Goal: Task Accomplishment & Management: Use online tool/utility

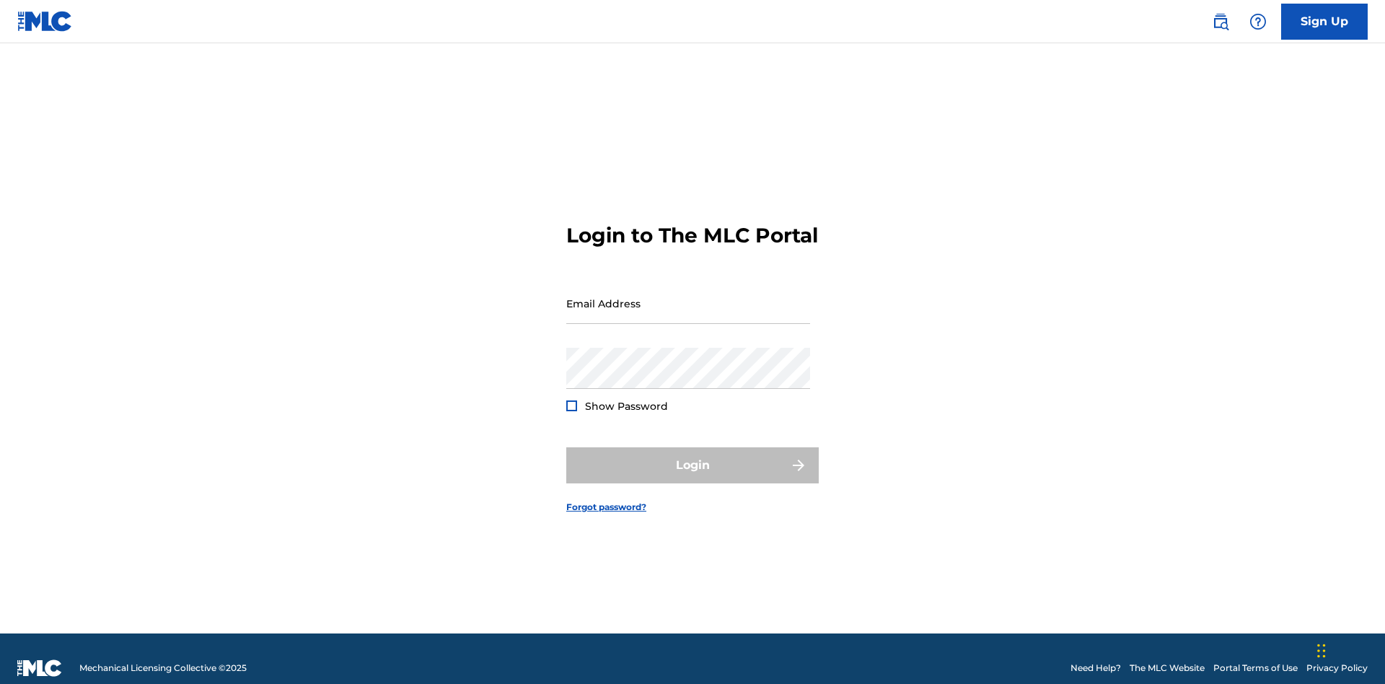
scroll to position [19, 0]
click at [688, 296] on input "Email Address" at bounding box center [688, 303] width 244 height 41
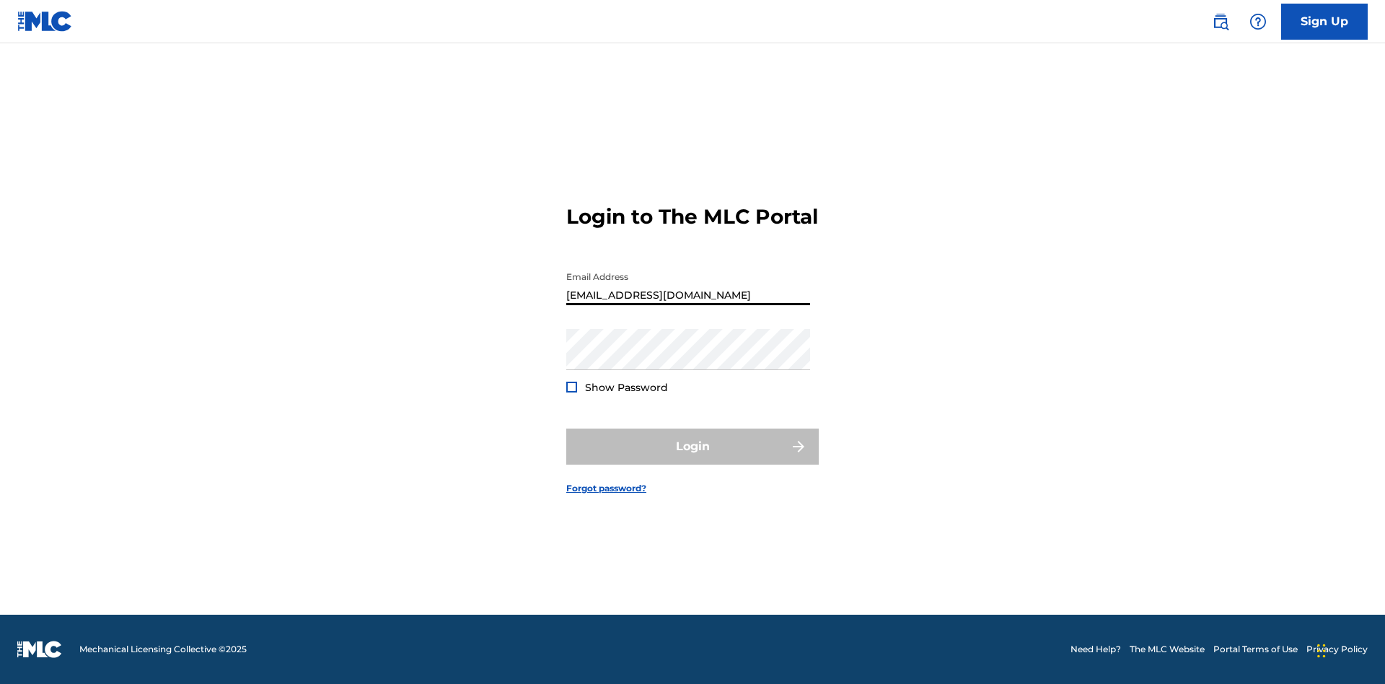
type input "Duke.McTesterson@gmail.com"
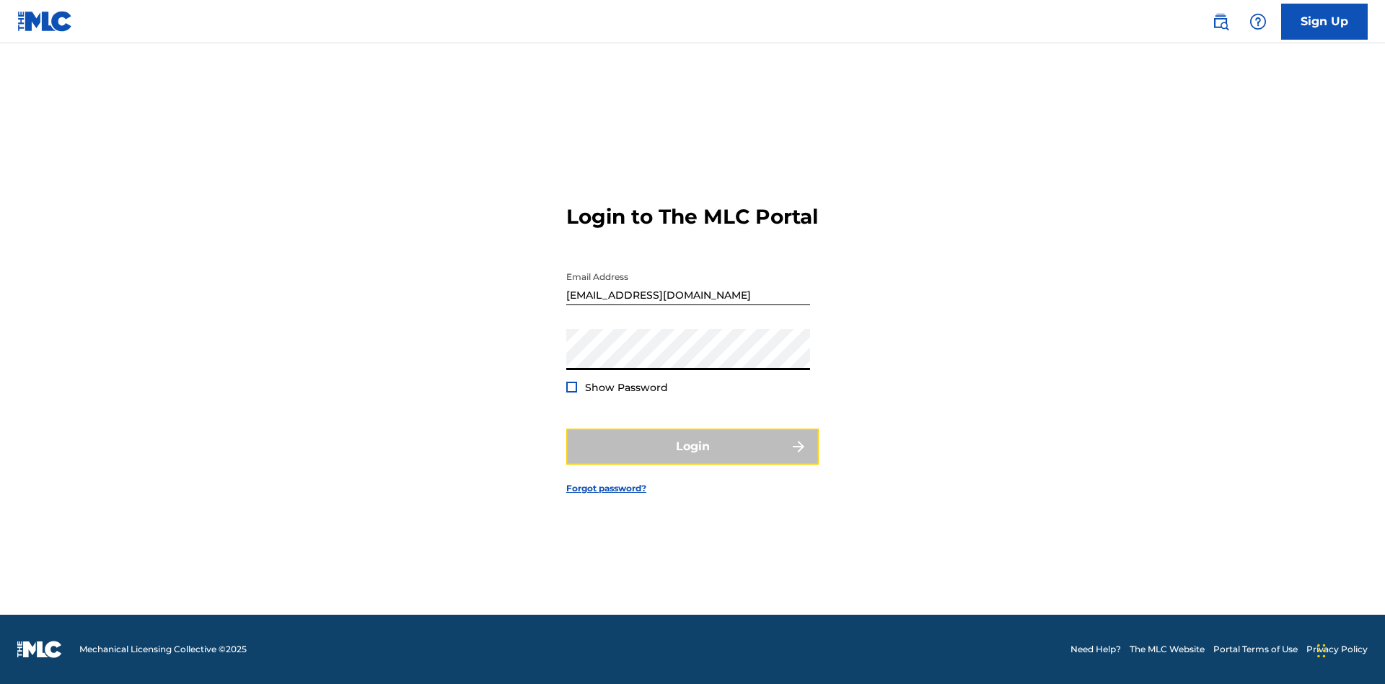
click at [693, 459] on button "Login" at bounding box center [692, 446] width 252 height 36
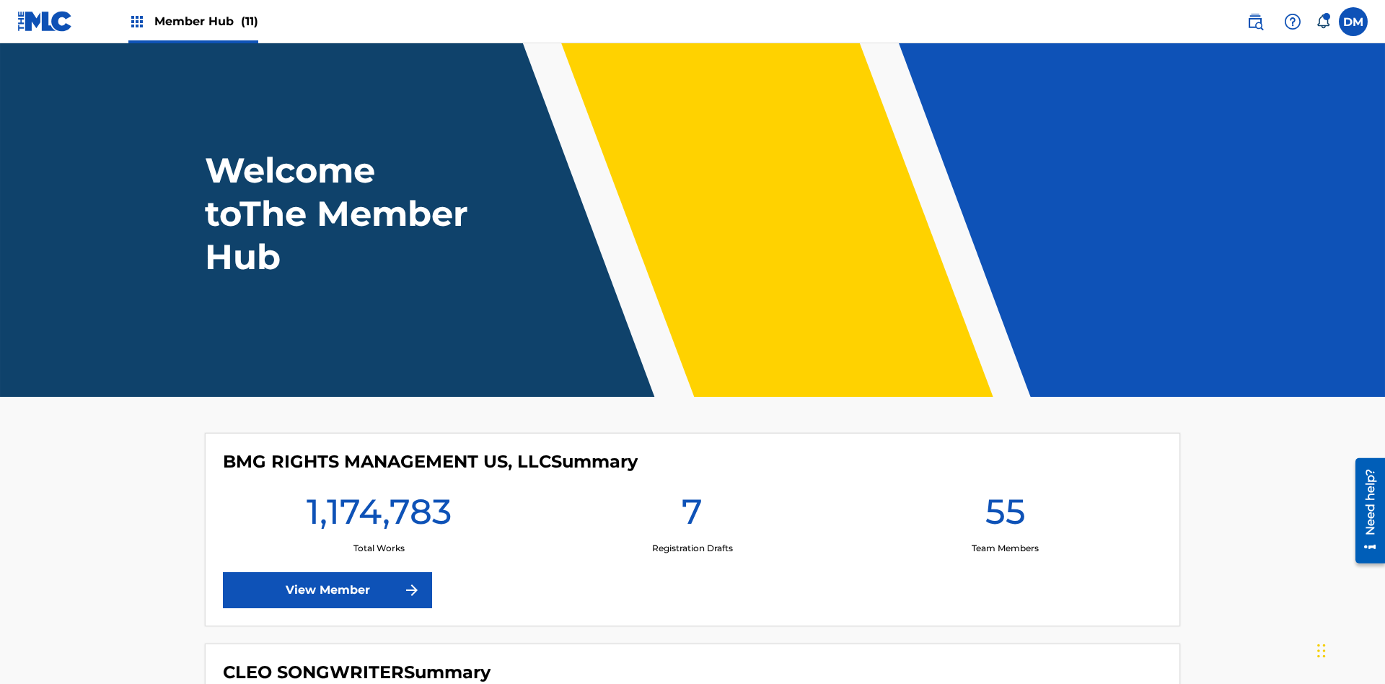
click at [206, 21] on span "Member Hub (11)" at bounding box center [206, 21] width 104 height 17
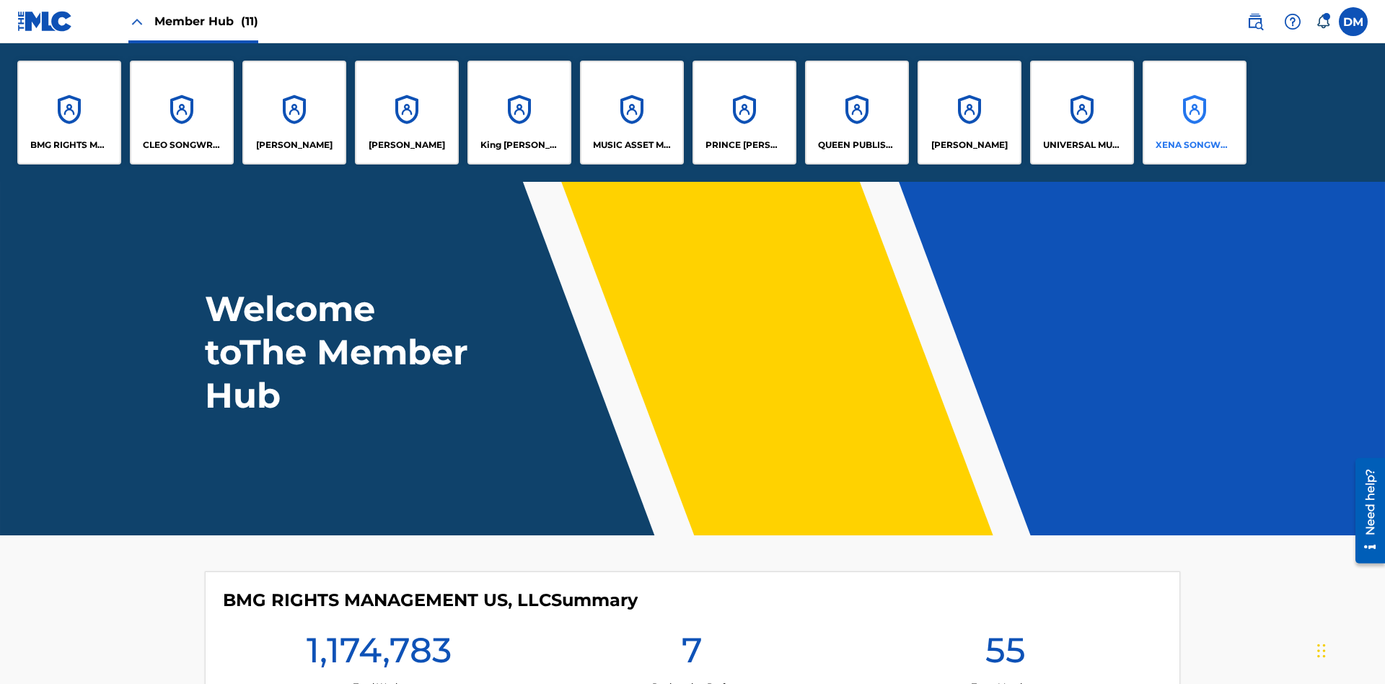
click at [1194, 145] on p "XENA SONGWRITER" at bounding box center [1195, 145] width 79 height 13
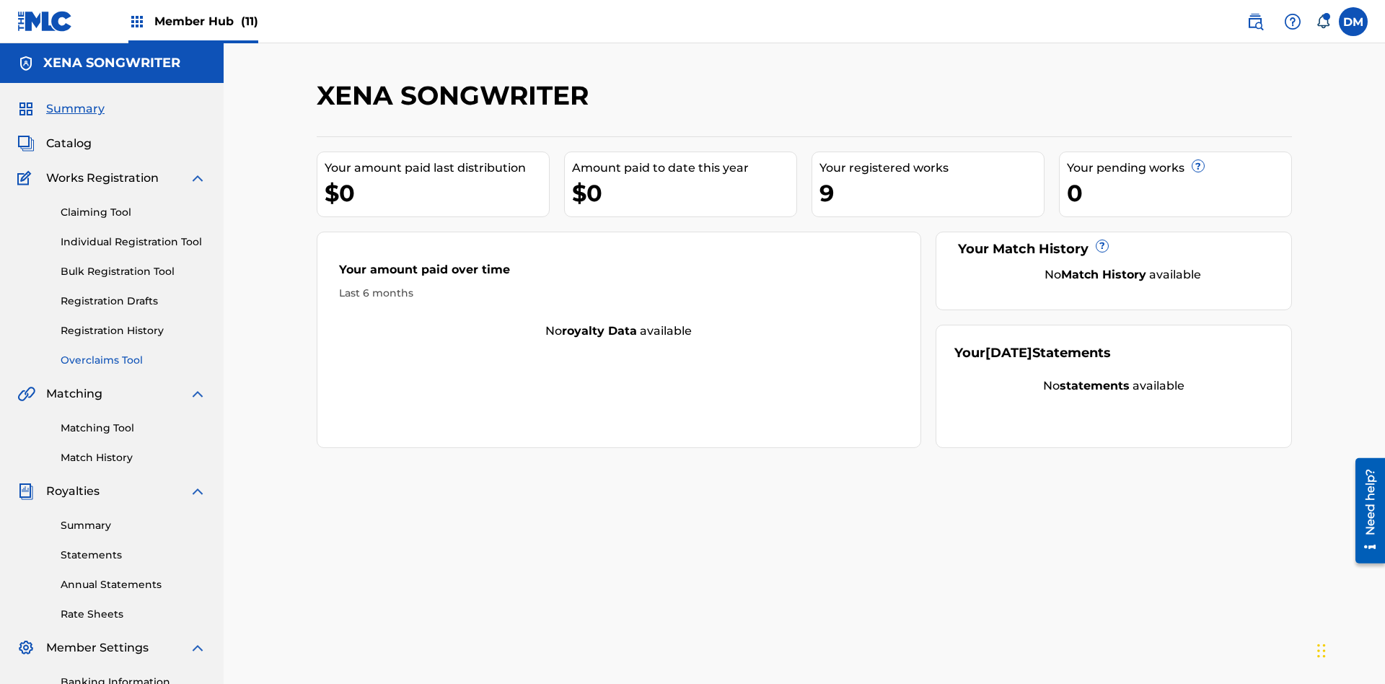
click at [133, 353] on link "Overclaims Tool" at bounding box center [134, 360] width 146 height 15
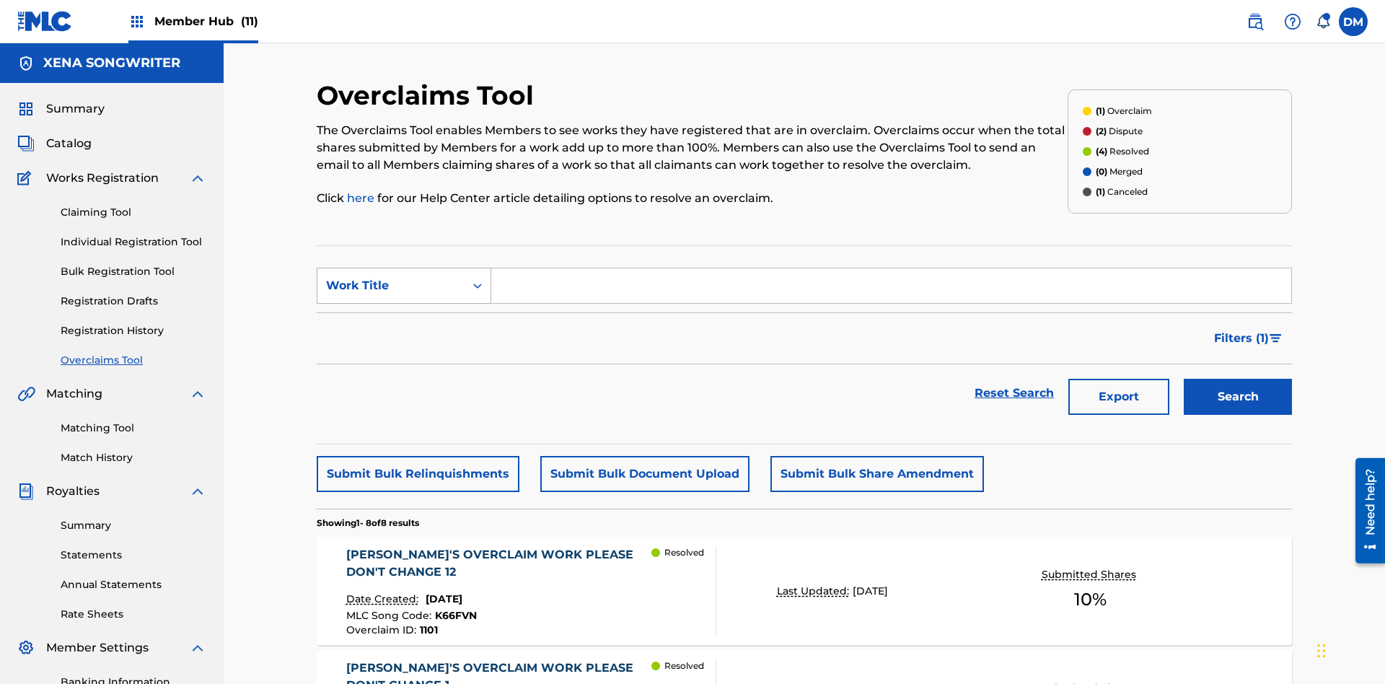
click at [391, 277] on div "Work Title" at bounding box center [391, 285] width 130 height 17
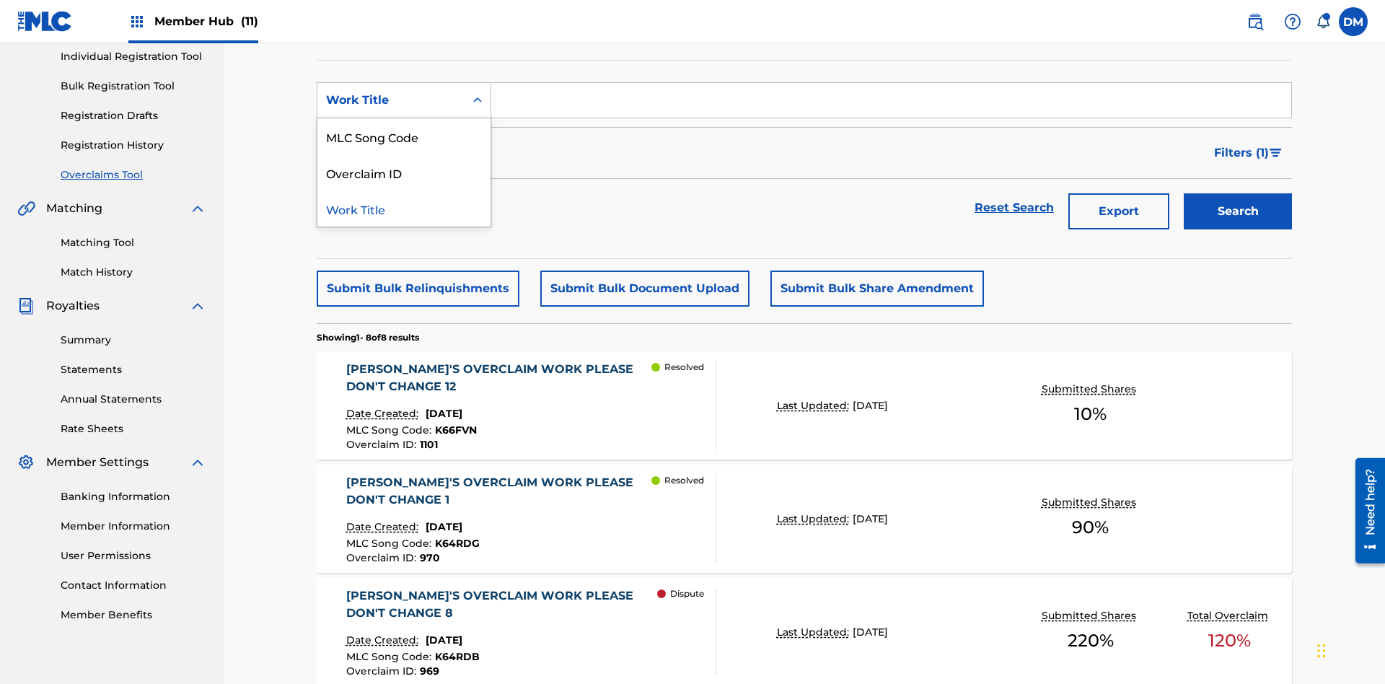
click at [404, 208] on div "Work Title" at bounding box center [403, 208] width 173 height 36
click at [891, 104] on input "Search Form" at bounding box center [891, 100] width 800 height 35
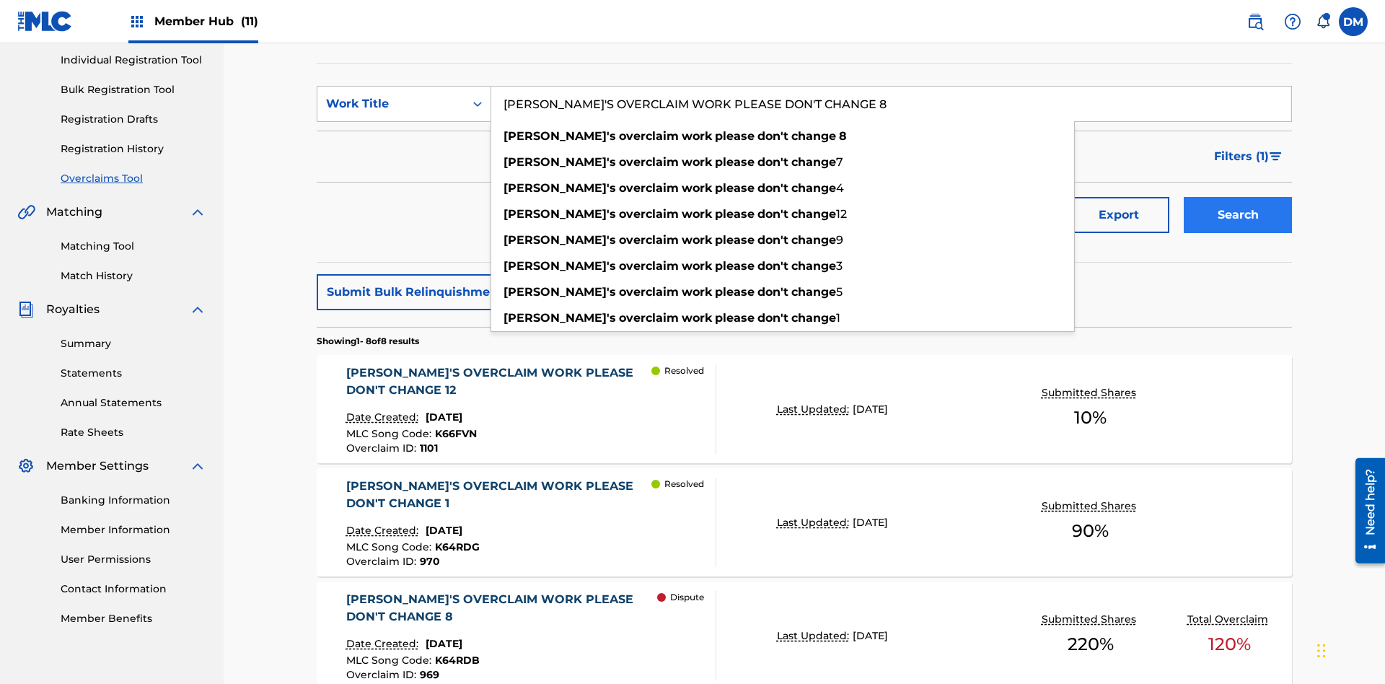
type input "KRYSTAL'S OVERCLAIM WORK PLEASE DON'T CHANGE 8"
click at [1238, 197] on button "Search" at bounding box center [1238, 215] width 108 height 36
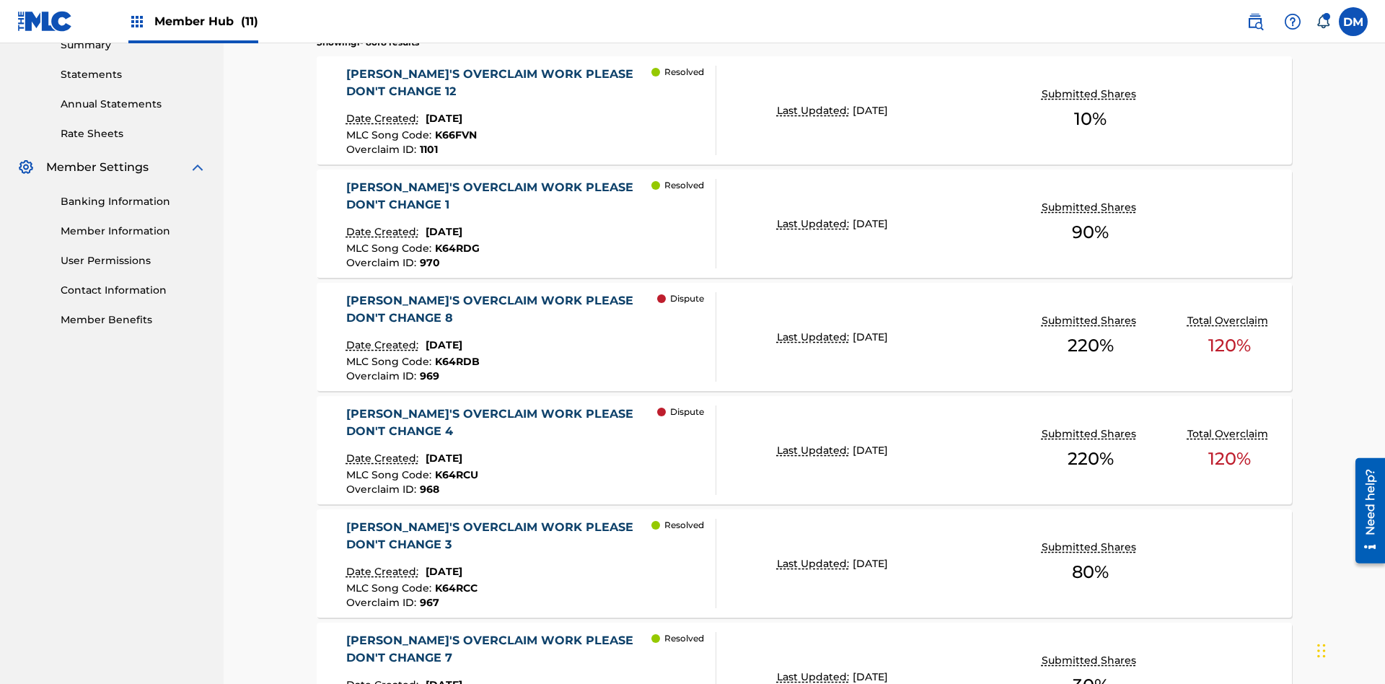
scroll to position [707, 0]
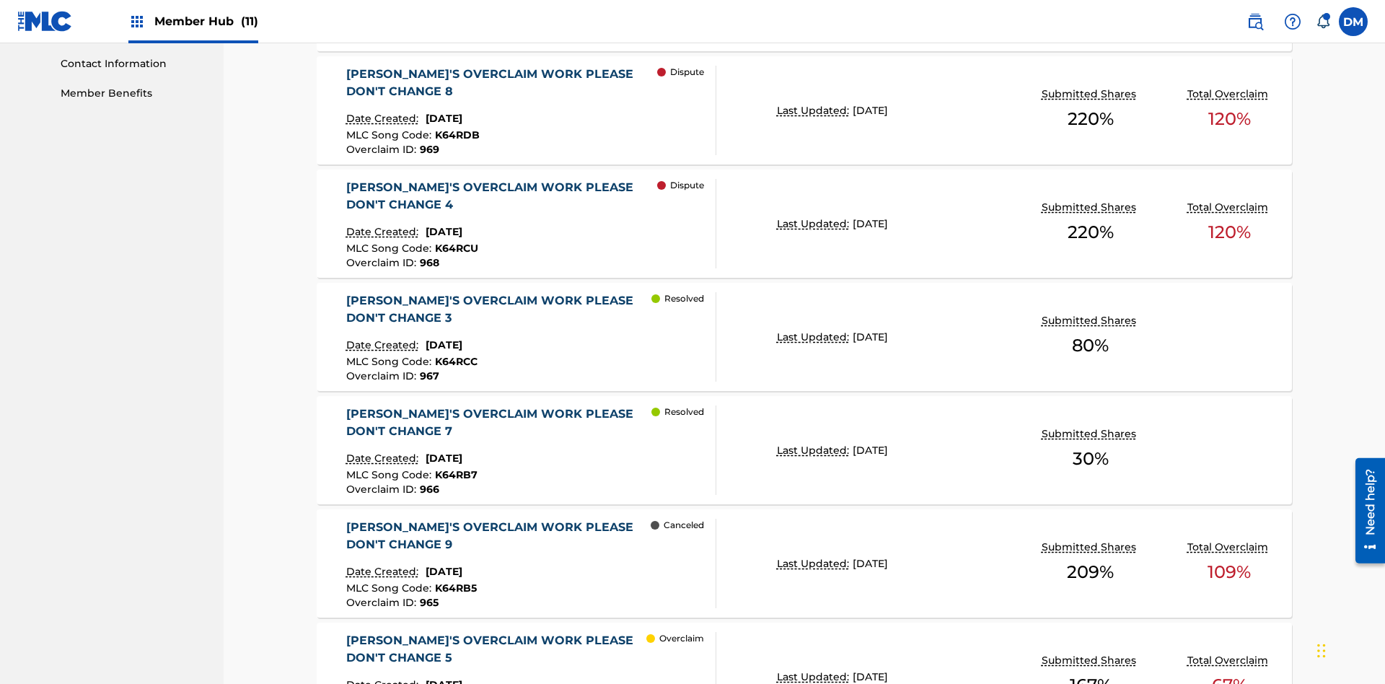
click at [454, 128] on span "K64RDB" at bounding box center [457, 134] width 45 height 13
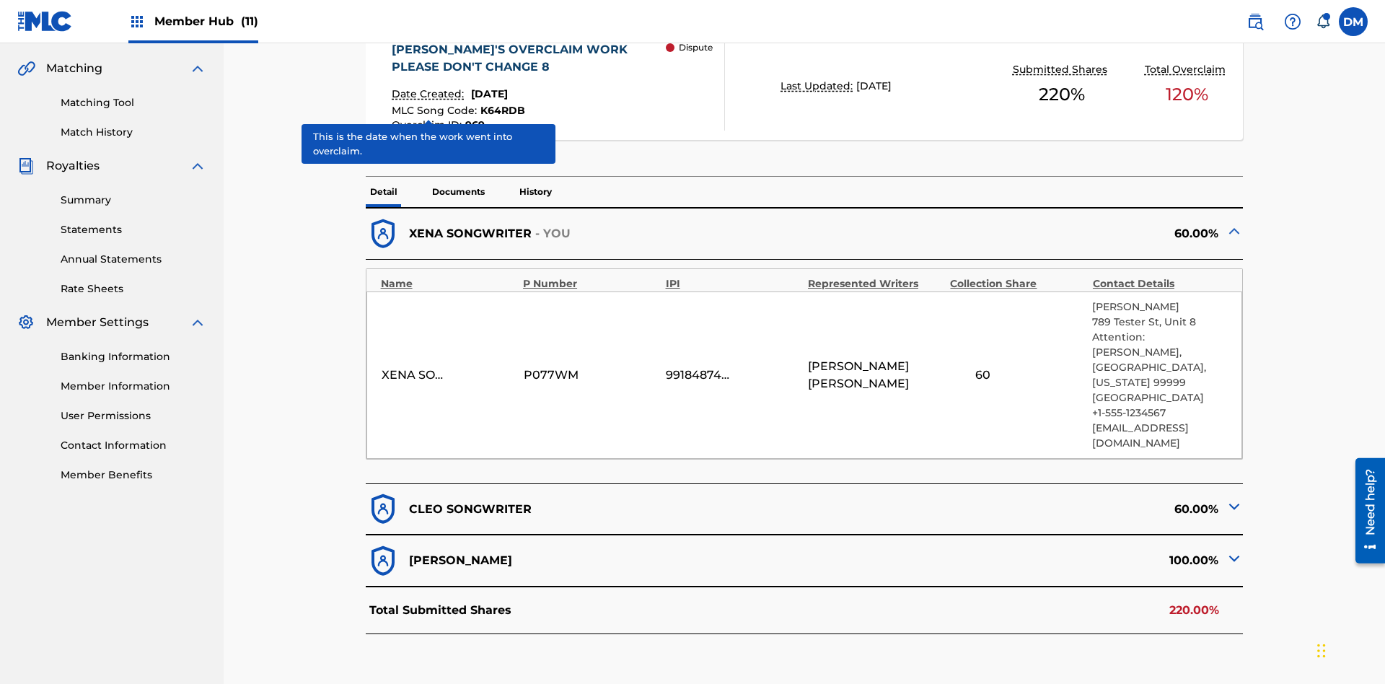
scroll to position [317, 0]
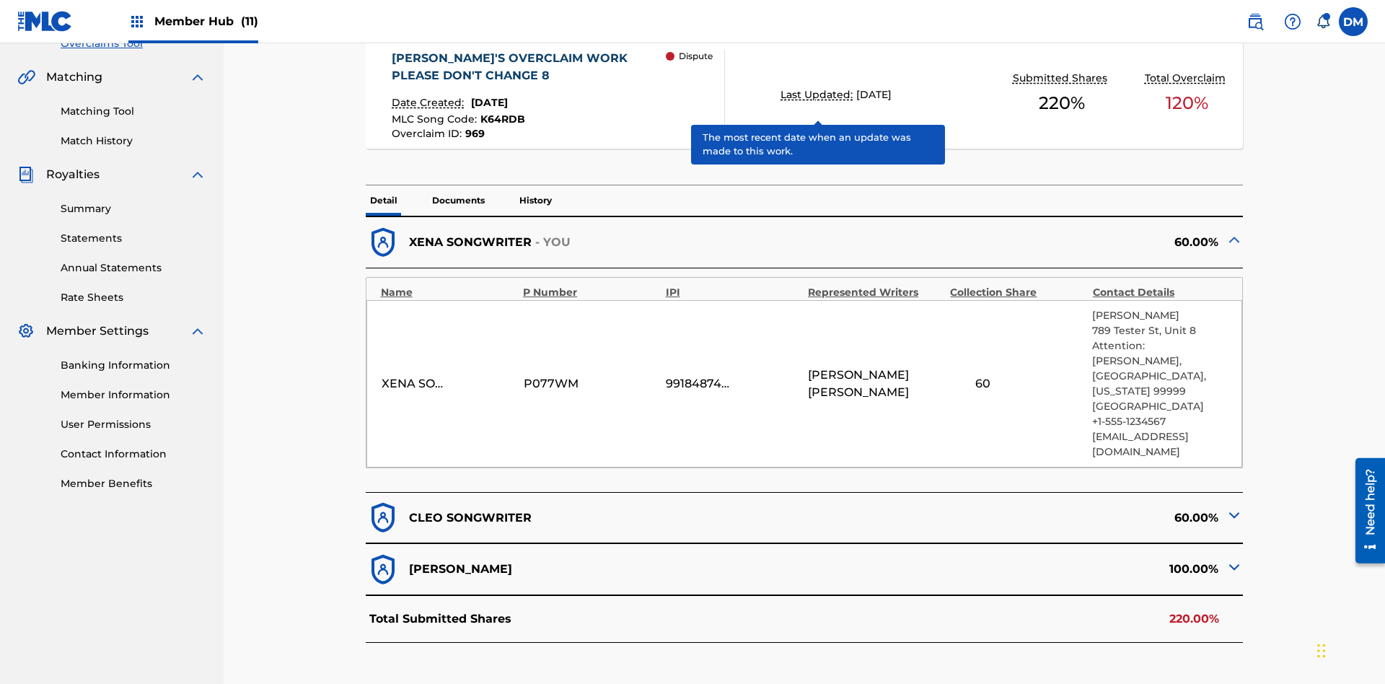
click at [501, 113] on span "K64RDB" at bounding box center [502, 119] width 45 height 13
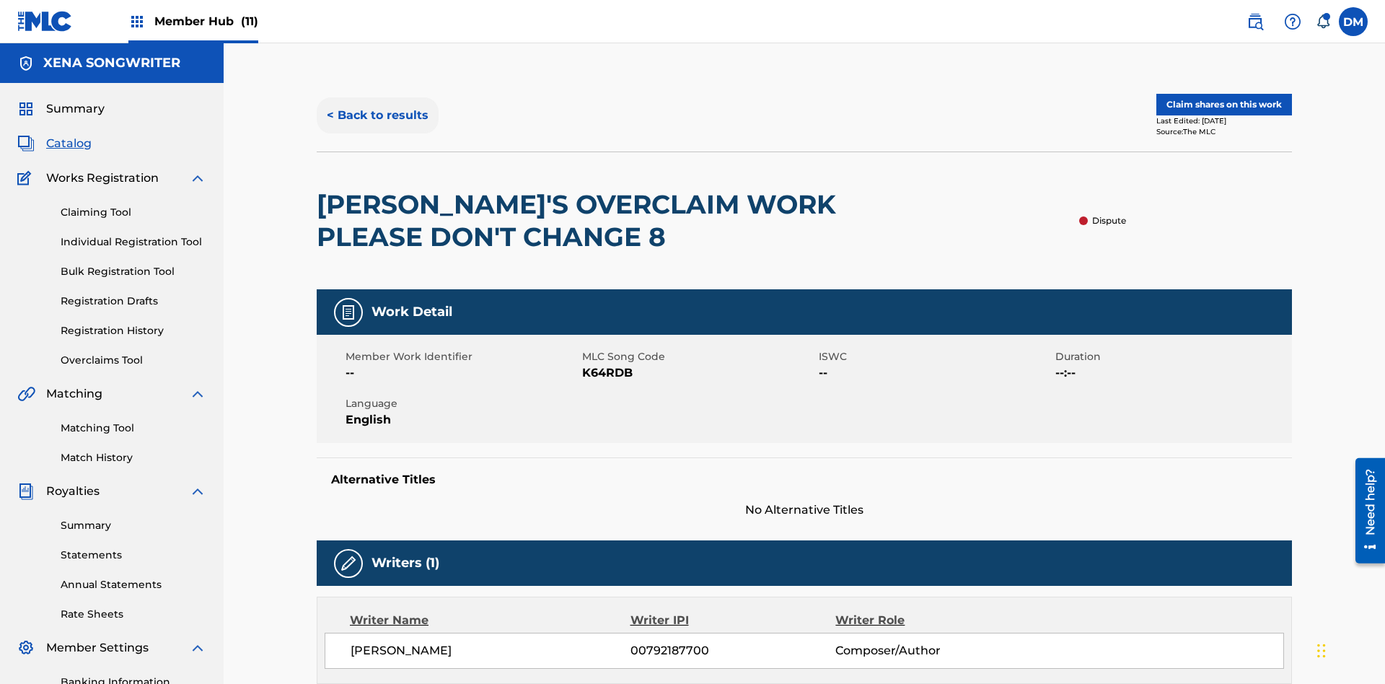
click at [377, 105] on button "< Back to results" at bounding box center [378, 115] width 122 height 36
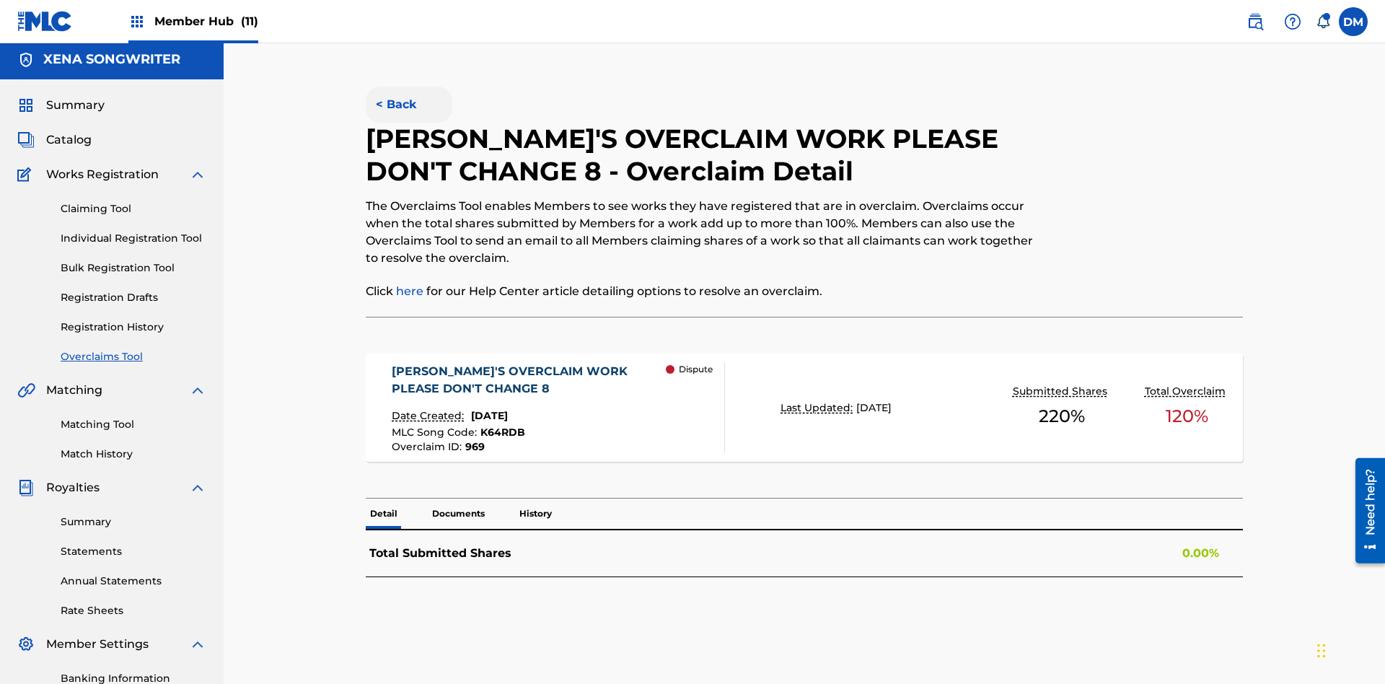
click at [408, 105] on button "< Back" at bounding box center [409, 105] width 87 height 36
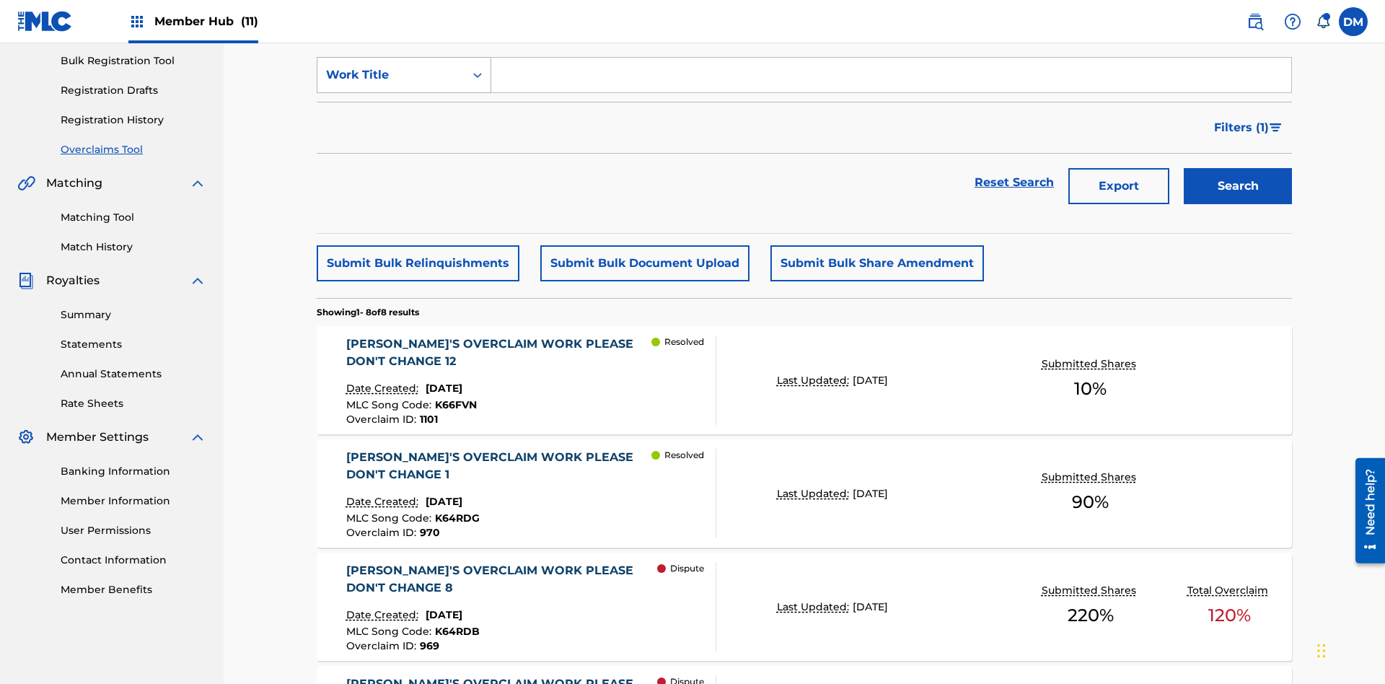
click at [391, 84] on div "Work Title" at bounding box center [391, 74] width 130 height 17
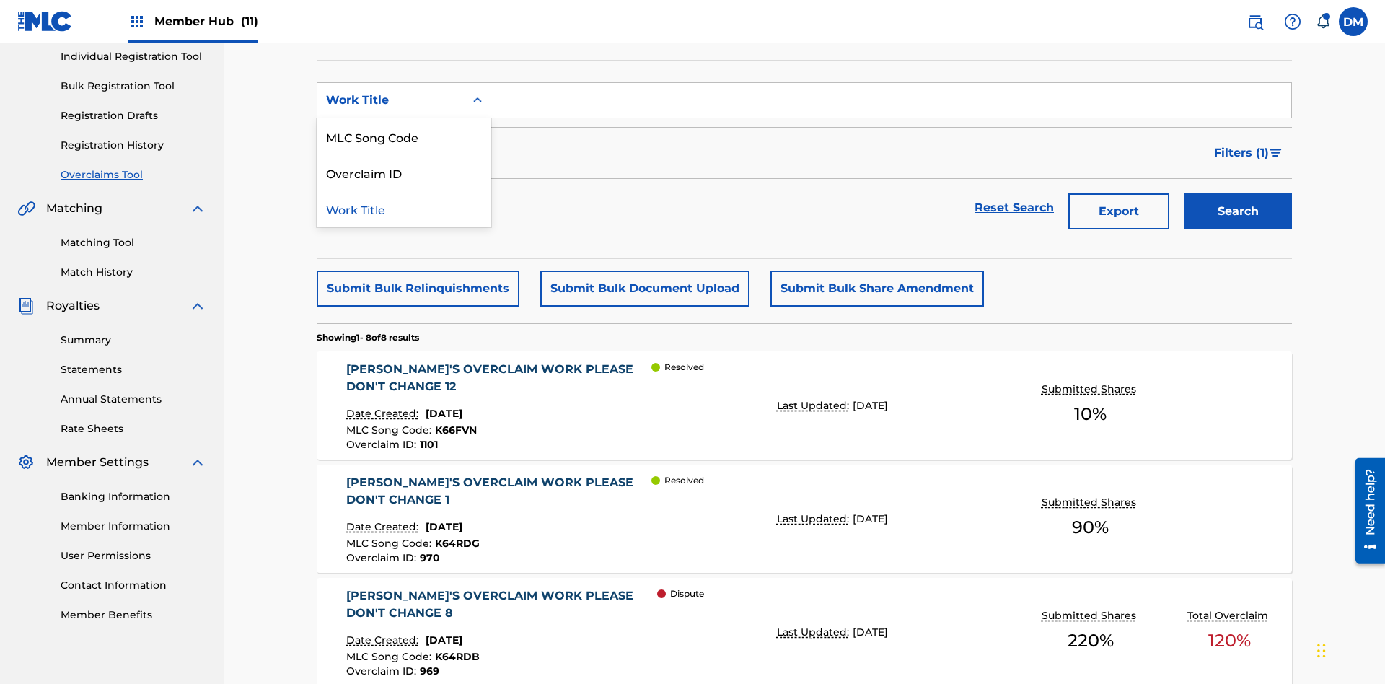
click at [404, 172] on div "Overclaim ID" at bounding box center [403, 172] width 173 height 36
click at [891, 104] on input "Search Form" at bounding box center [891, 100] width 800 height 35
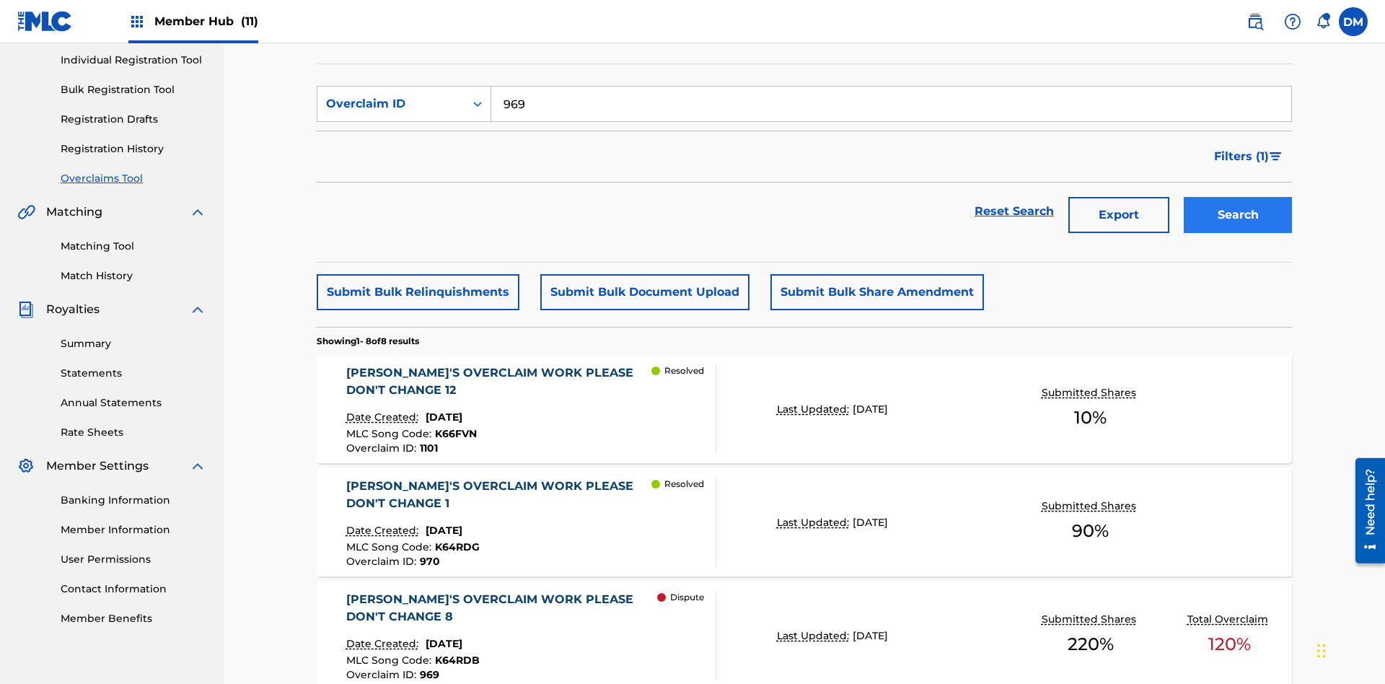
type input "969"
click at [1238, 197] on button "Search" at bounding box center [1238, 215] width 108 height 36
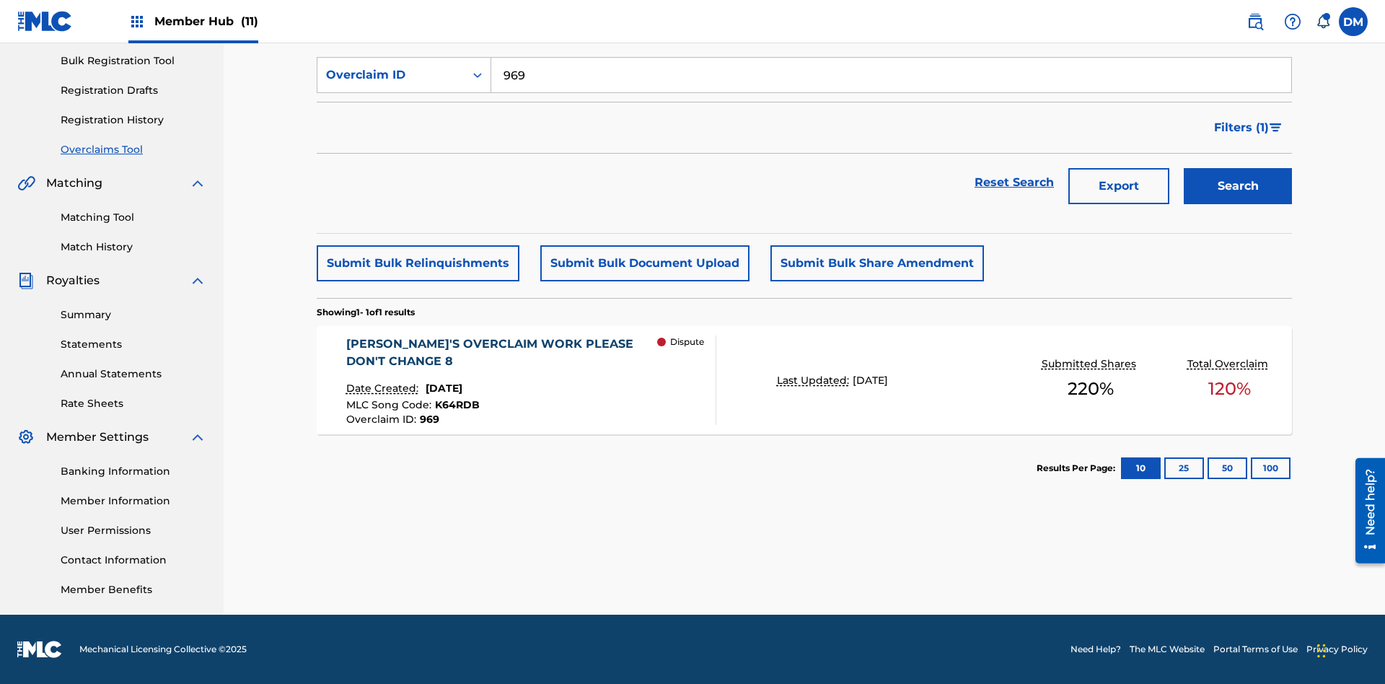
click at [454, 405] on span "K64RDB" at bounding box center [457, 404] width 45 height 13
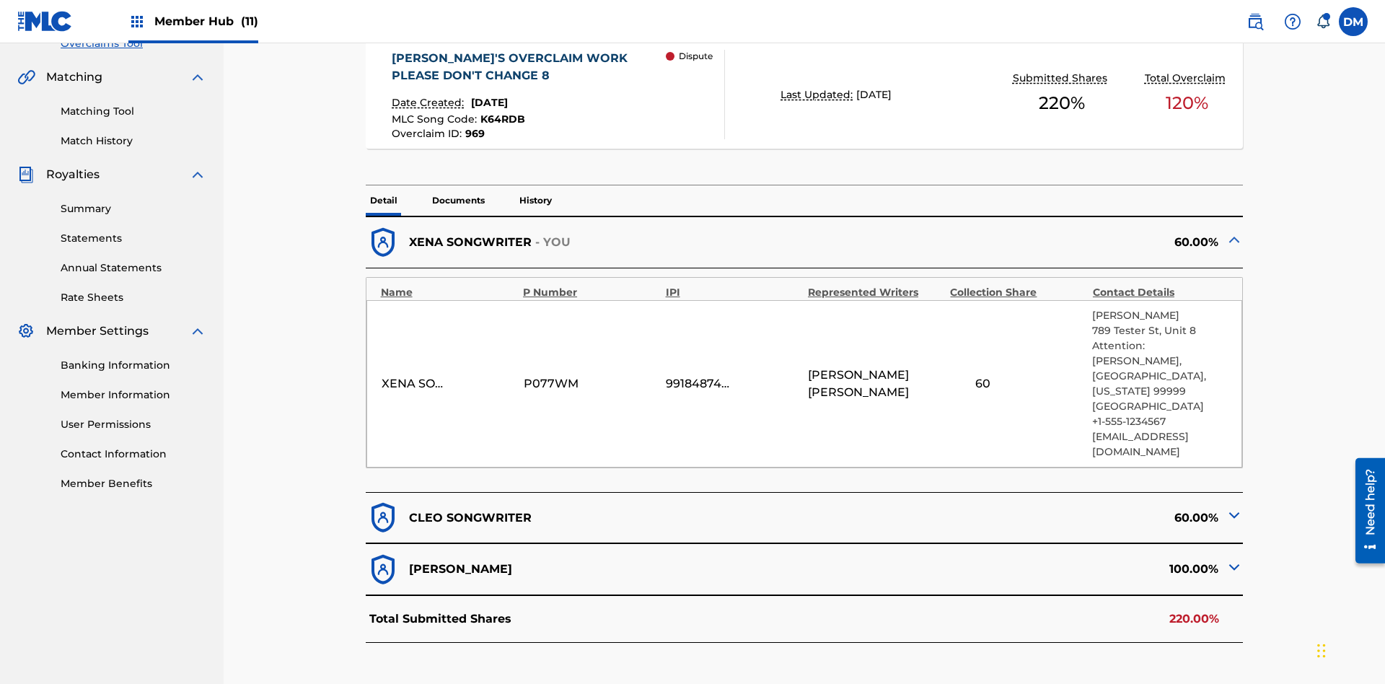
scroll to position [343, 0]
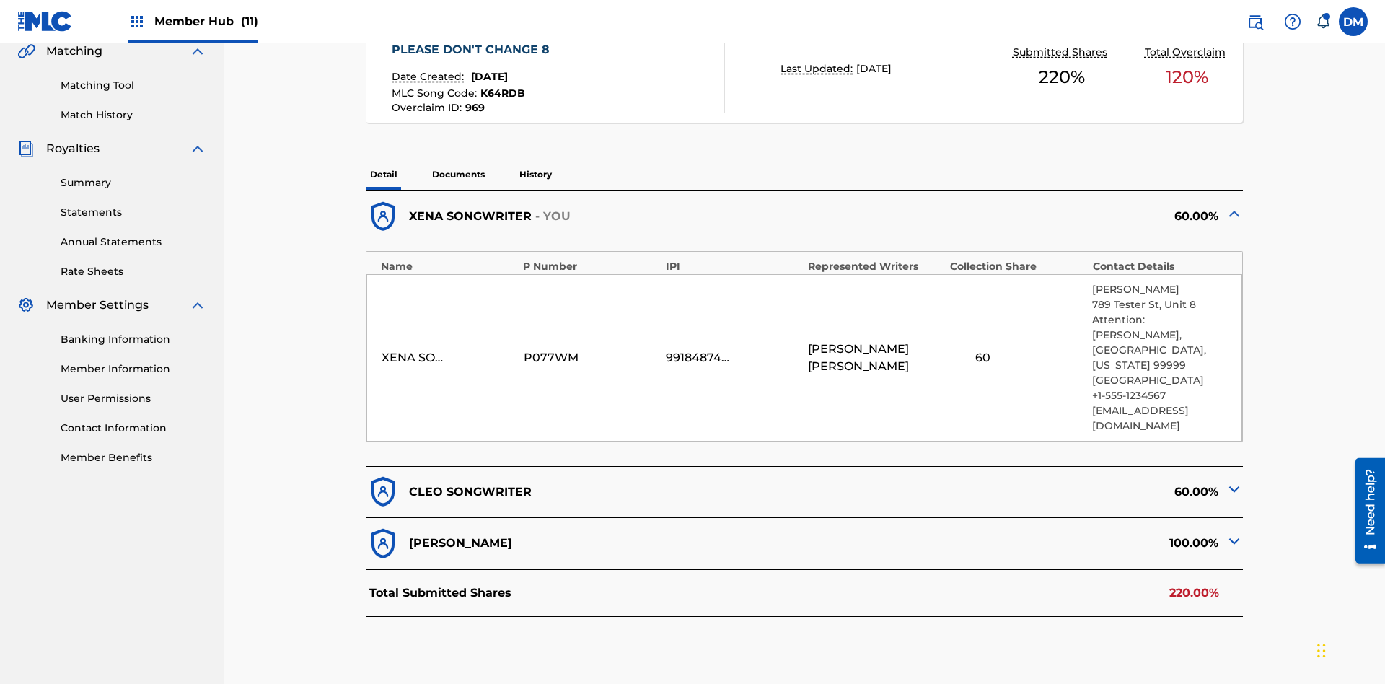
click at [501, 93] on span "K64RDB" at bounding box center [502, 93] width 45 height 13
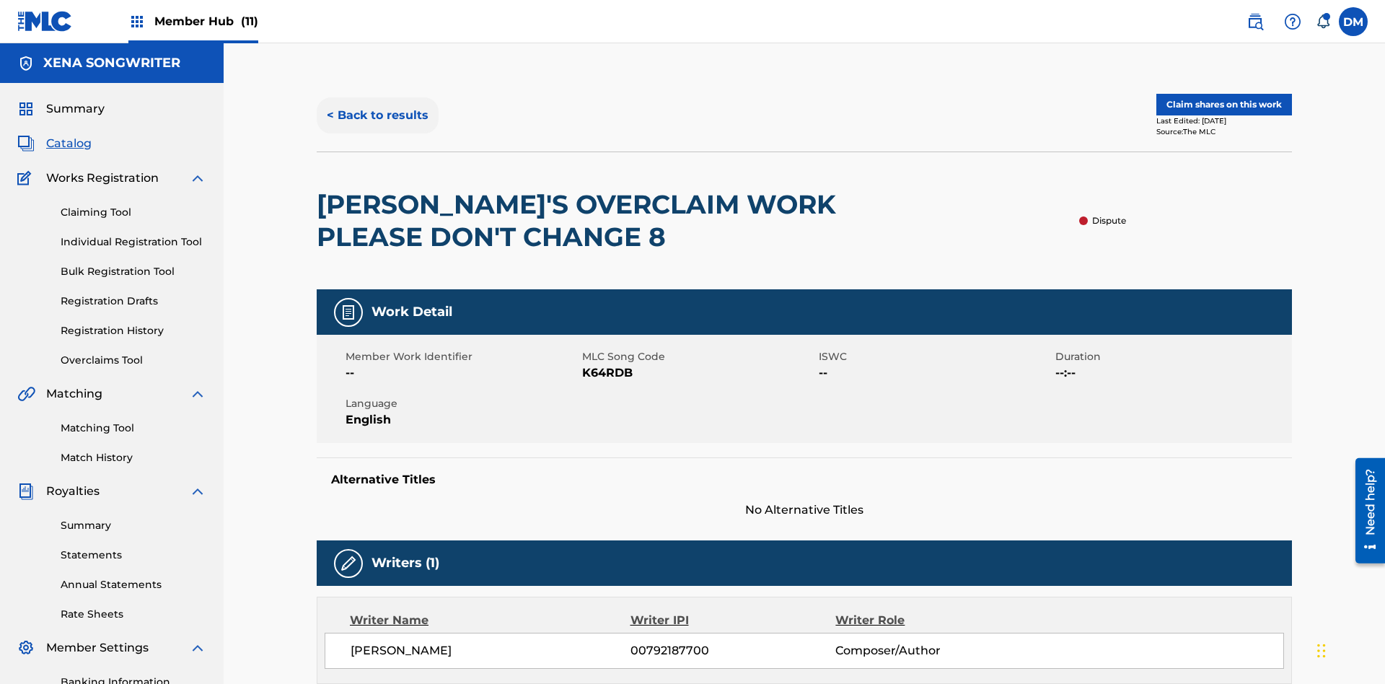
click at [377, 105] on button "< Back to results" at bounding box center [378, 115] width 122 height 36
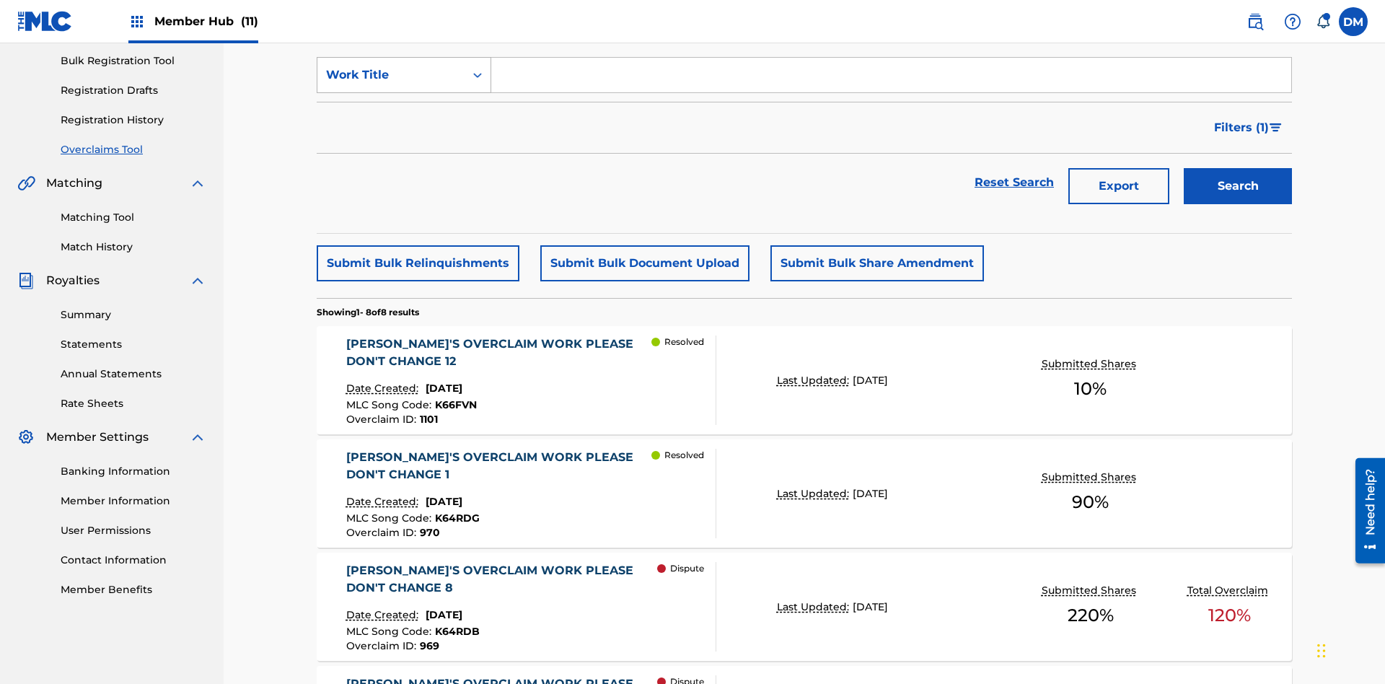
click at [391, 84] on div "Work Title" at bounding box center [391, 74] width 130 height 17
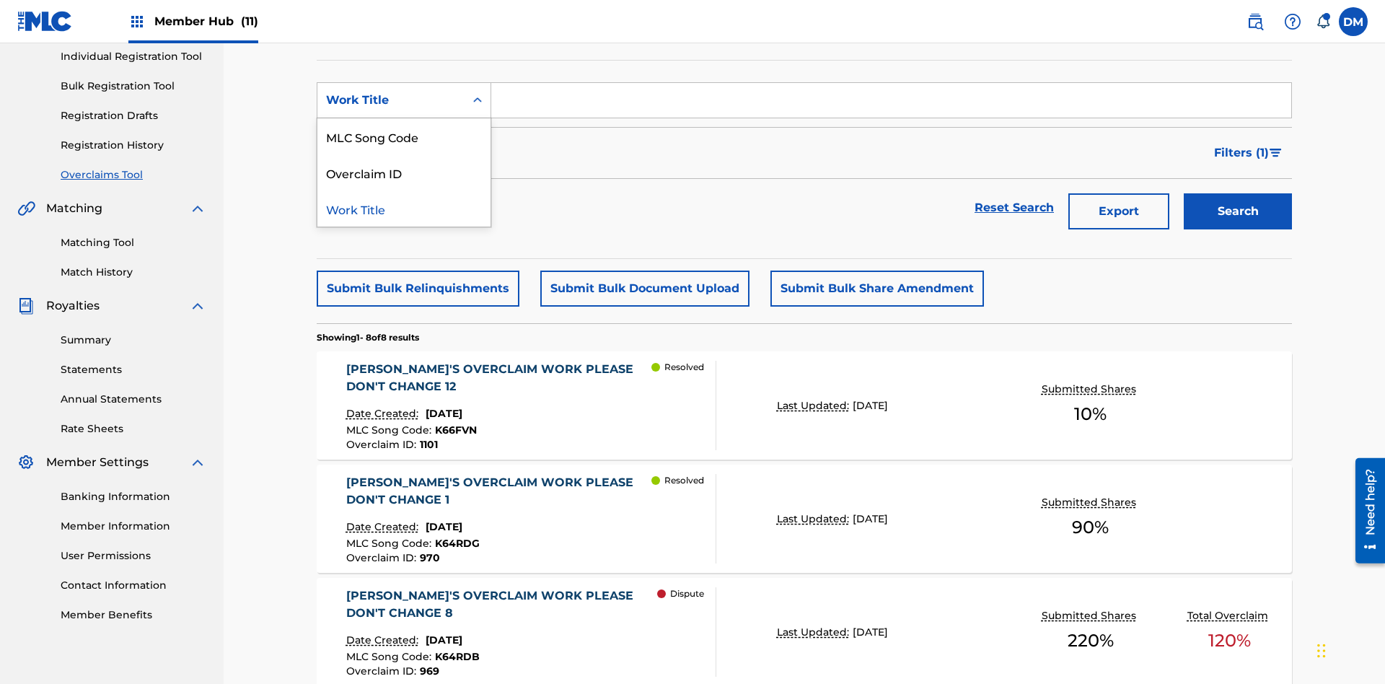
click at [404, 136] on div "MLC Song Code" at bounding box center [403, 136] width 173 height 36
click at [891, 104] on input "Search Form" at bounding box center [891, 100] width 800 height 35
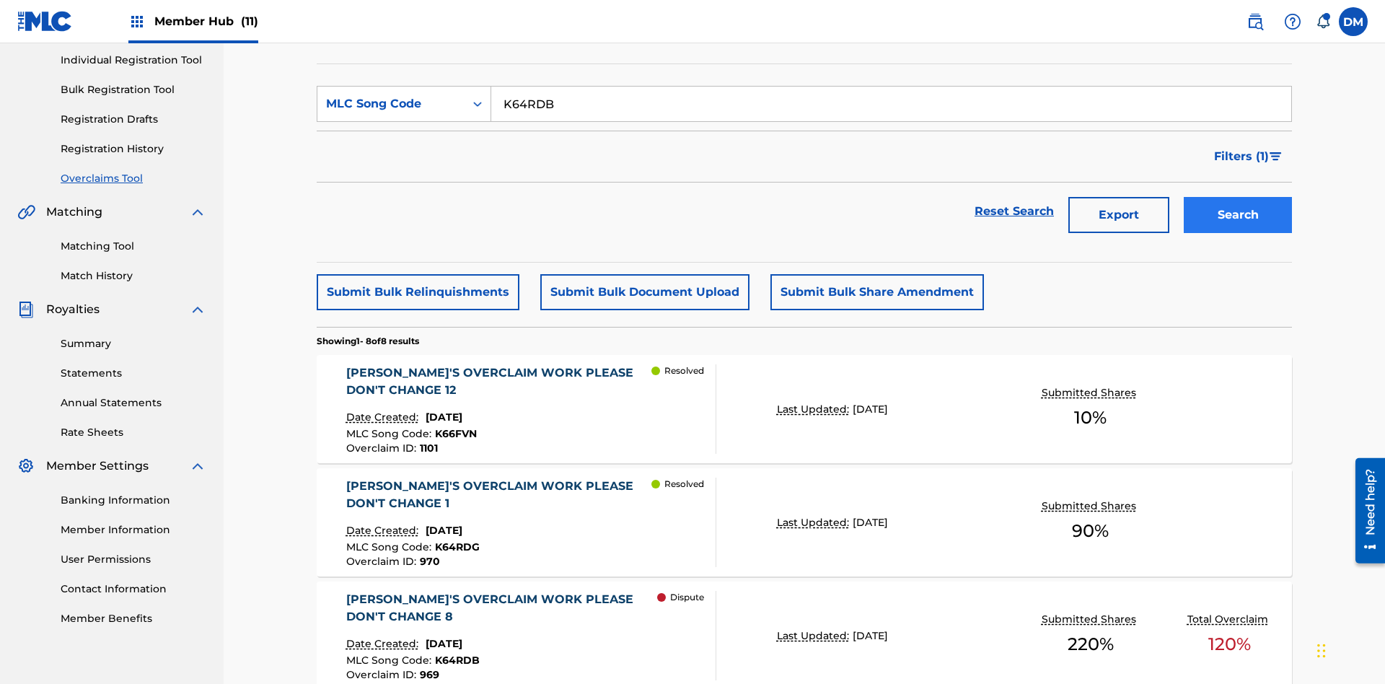
type input "K64RDB"
click at [1238, 197] on button "Search" at bounding box center [1238, 215] width 108 height 36
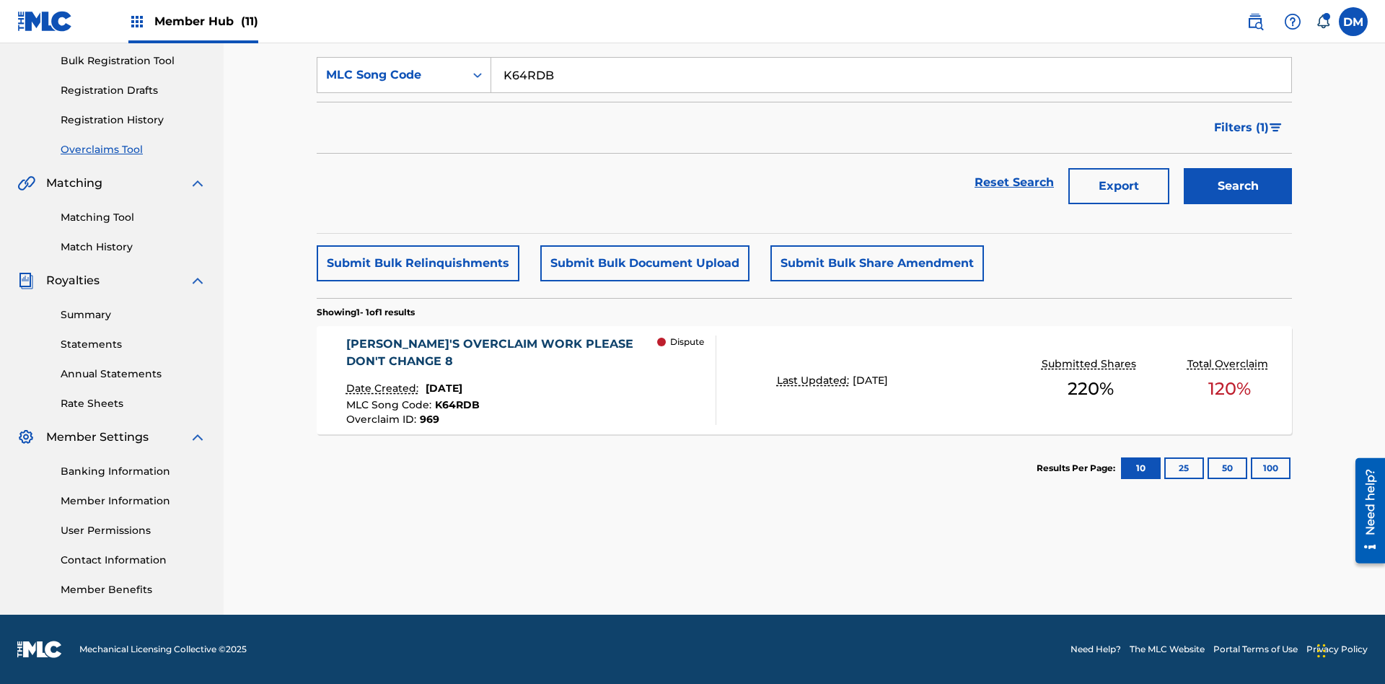
click at [454, 405] on span "K64RDB" at bounding box center [457, 404] width 45 height 13
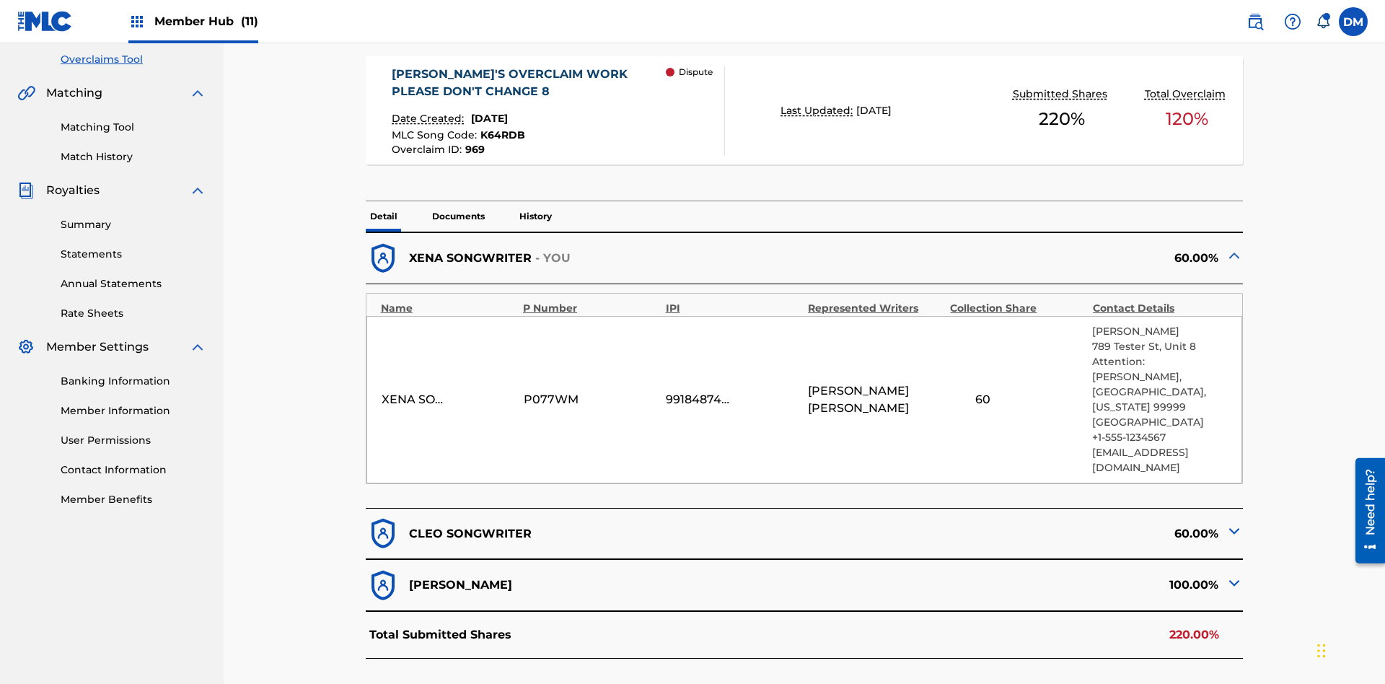
scroll to position [325, 0]
